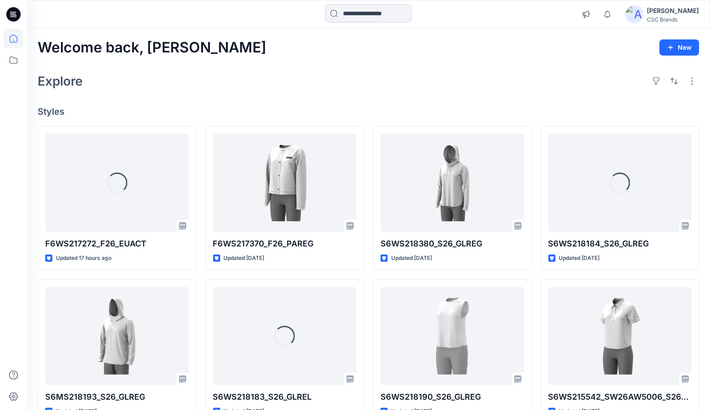
click at [352, 21] on input at bounding box center [368, 13] width 87 height 18
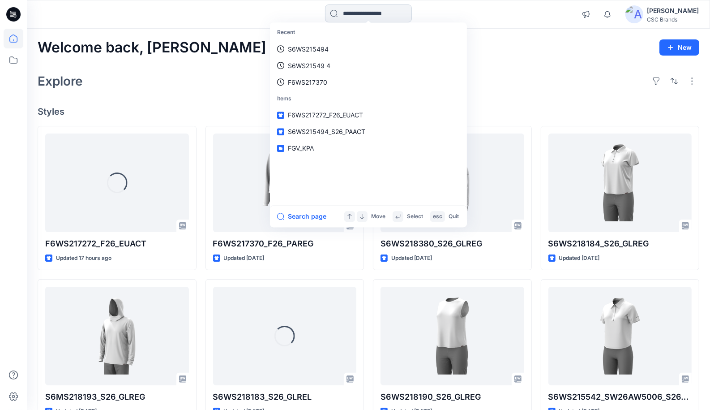
paste input "**********"
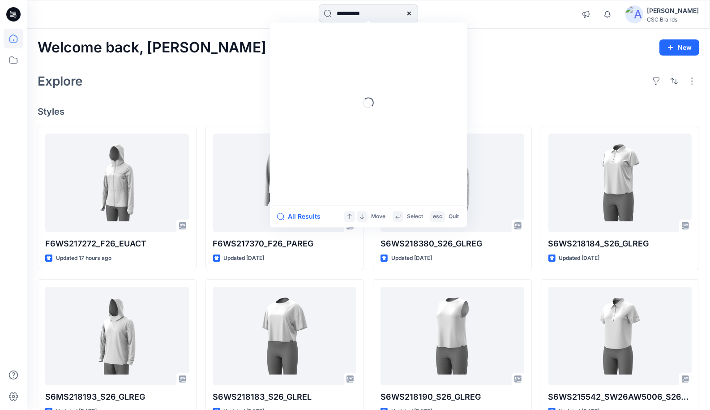
type input "**********"
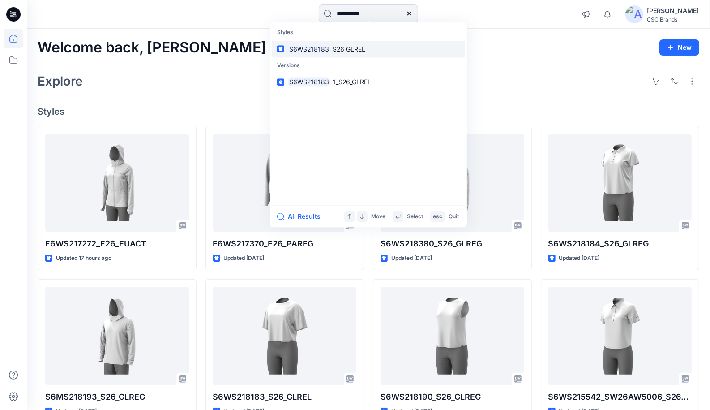
click at [349, 56] on link "S6WS218183 _S26_GLREL" at bounding box center [369, 49] width 194 height 17
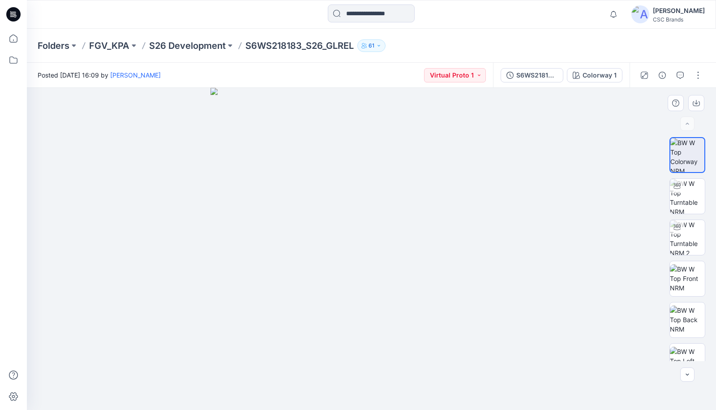
click at [101, 149] on div at bounding box center [371, 249] width 689 height 322
click at [697, 245] on img at bounding box center [687, 237] width 35 height 35
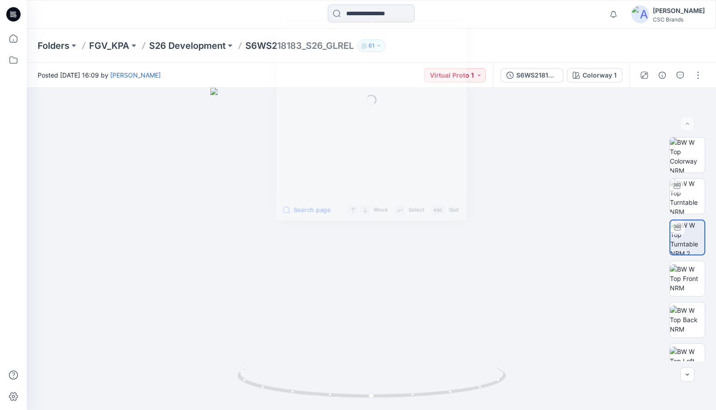
click at [350, 13] on input at bounding box center [371, 13] width 87 height 18
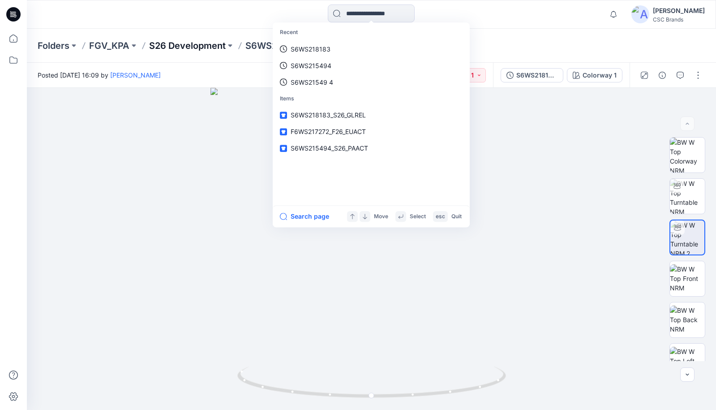
click at [218, 44] on p "S26 Development" at bounding box center [187, 45] width 77 height 13
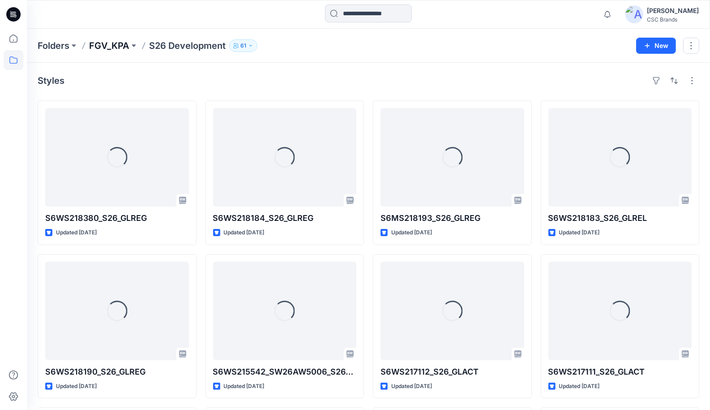
click at [124, 46] on p "FGV_KPA" at bounding box center [109, 45] width 40 height 13
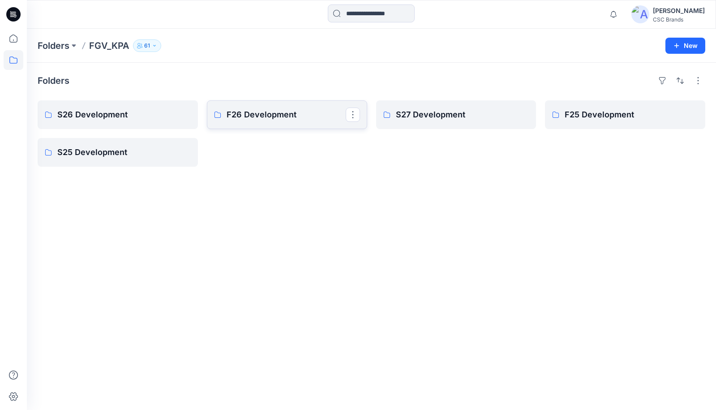
click at [260, 127] on link "F26 Development" at bounding box center [287, 114] width 160 height 29
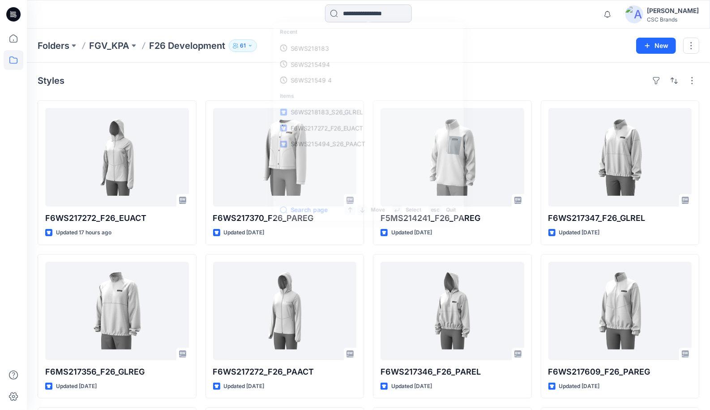
click at [380, 11] on input at bounding box center [368, 13] width 87 height 18
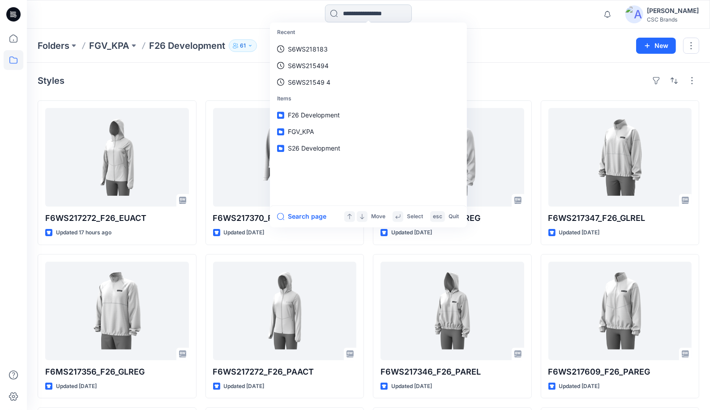
click at [370, 17] on input at bounding box center [368, 13] width 87 height 18
paste input "**********"
type input "**********"
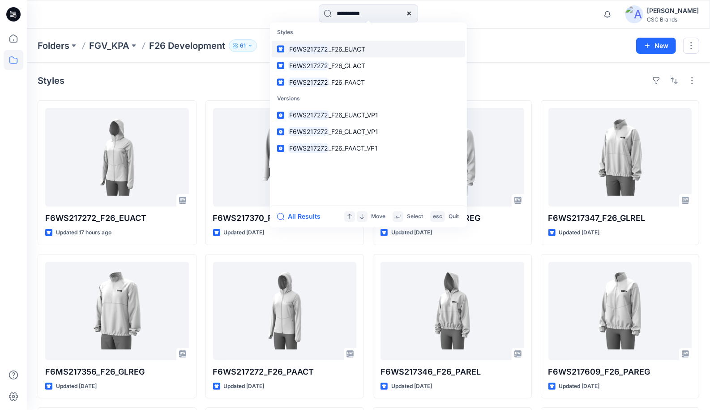
click at [352, 51] on span "_F26_EUACT" at bounding box center [347, 49] width 37 height 8
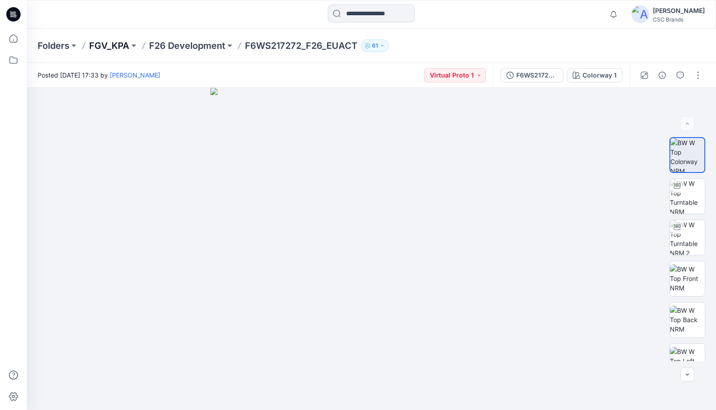
click at [115, 48] on p "FGV_KPA" at bounding box center [109, 45] width 40 height 13
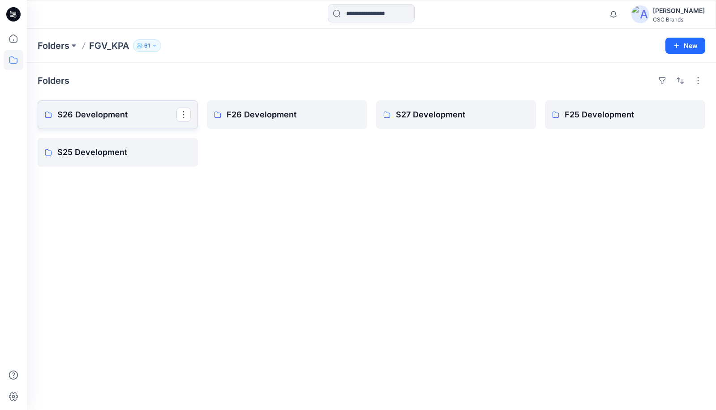
click at [106, 106] on link "S26 Development" at bounding box center [118, 114] width 160 height 29
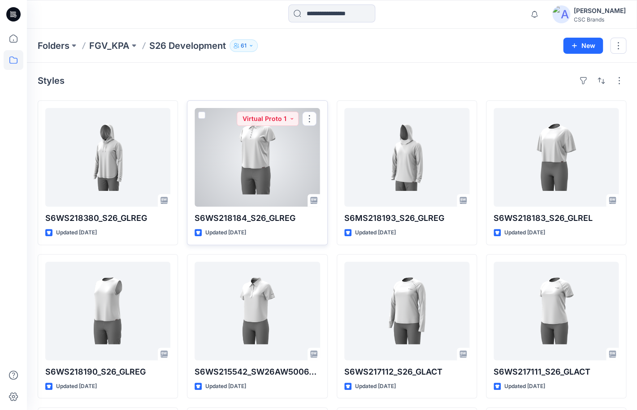
click at [273, 175] on div at bounding box center [256, 157] width 125 height 99
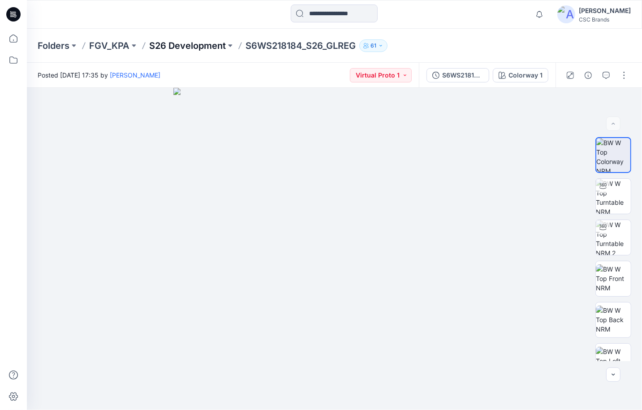
click at [166, 51] on p "S26 Development" at bounding box center [187, 45] width 77 height 13
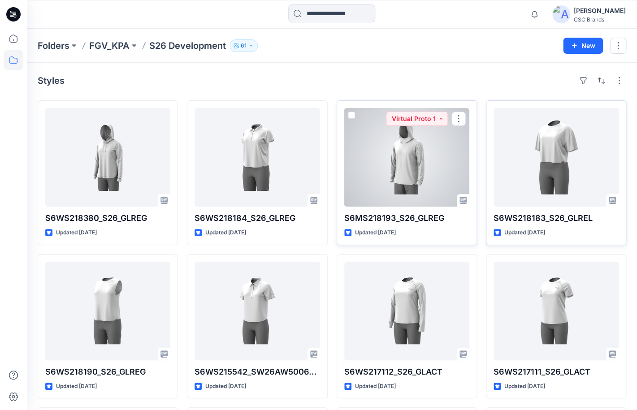
click at [436, 188] on div at bounding box center [406, 157] width 125 height 99
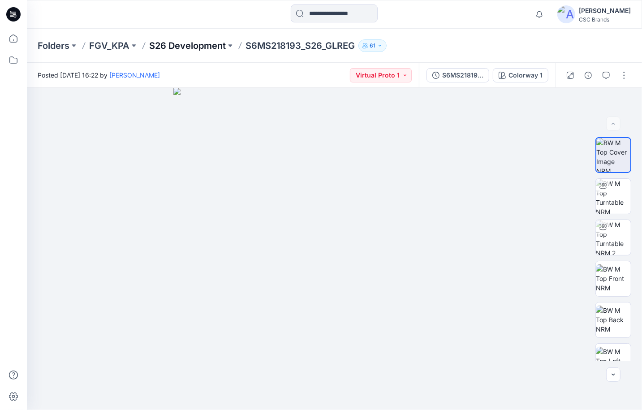
click at [163, 42] on p "S26 Development" at bounding box center [187, 45] width 77 height 13
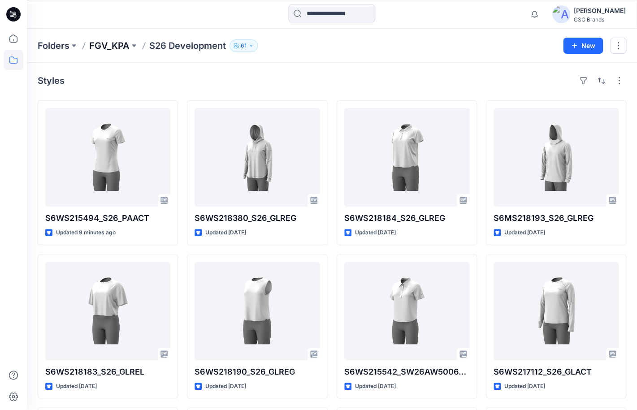
click at [121, 45] on p "FGV_KPA" at bounding box center [109, 45] width 40 height 13
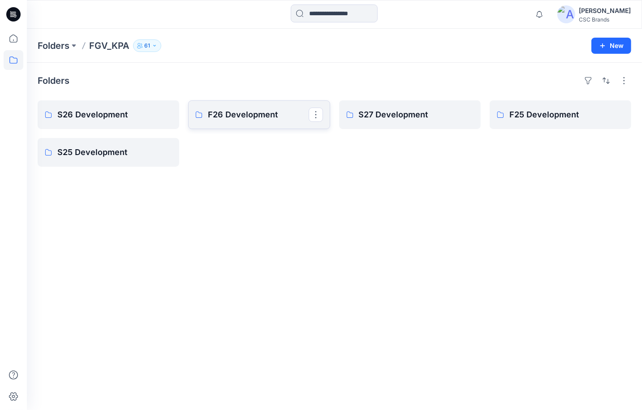
click at [228, 116] on p "F26 Development" at bounding box center [258, 114] width 100 height 13
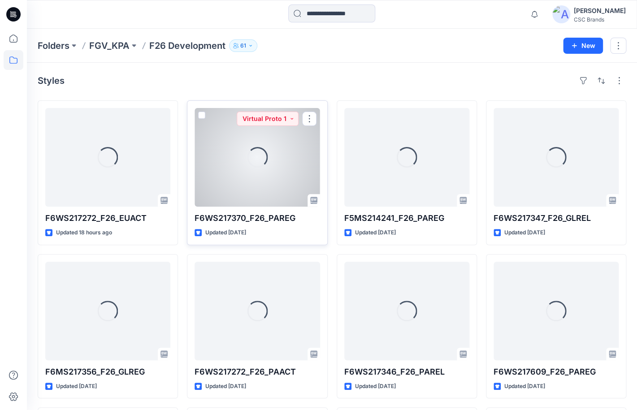
click at [261, 169] on div "Loading..." at bounding box center [256, 157] width 125 height 99
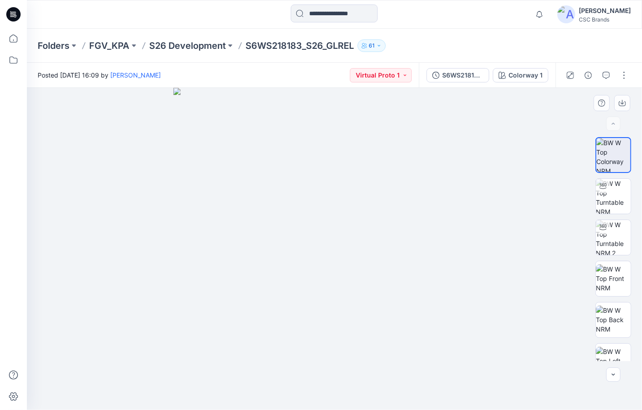
click at [145, 202] on div at bounding box center [334, 249] width 615 height 322
